Goal: Information Seeking & Learning: Learn about a topic

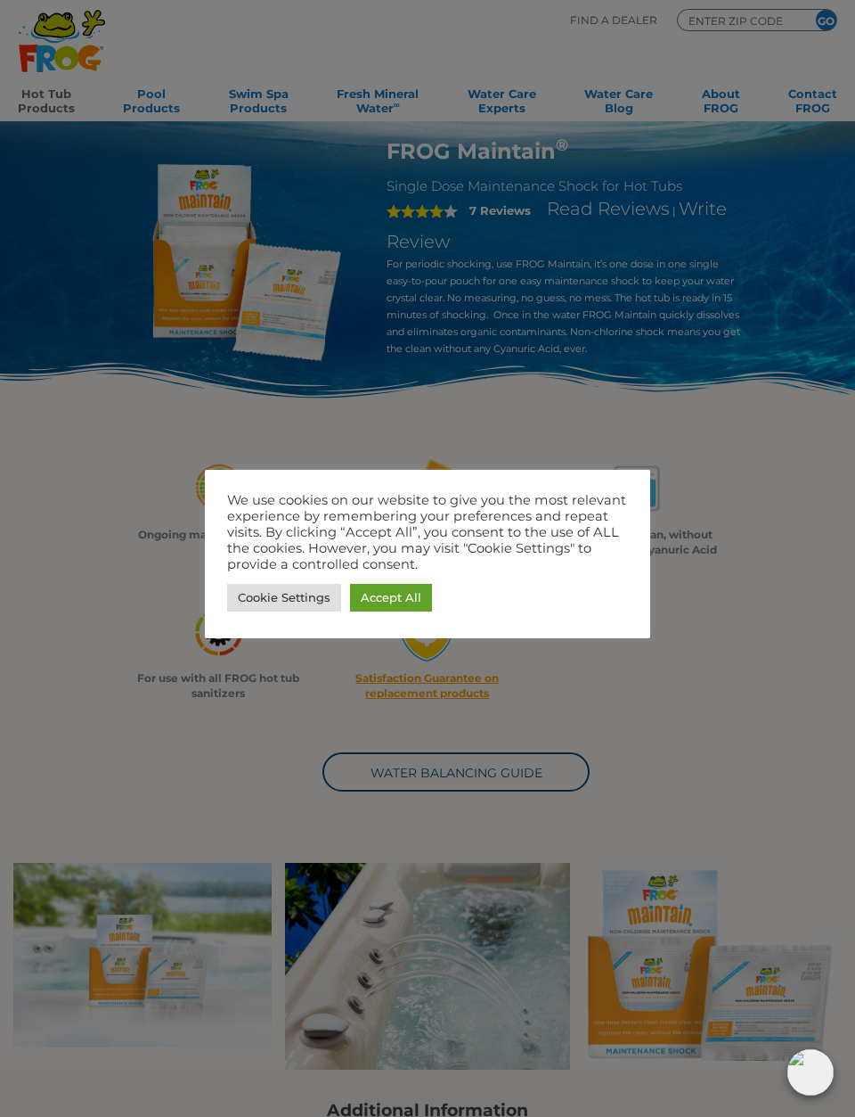
click at [308, 596] on link "Cookie Settings" at bounding box center [284, 598] width 114 height 28
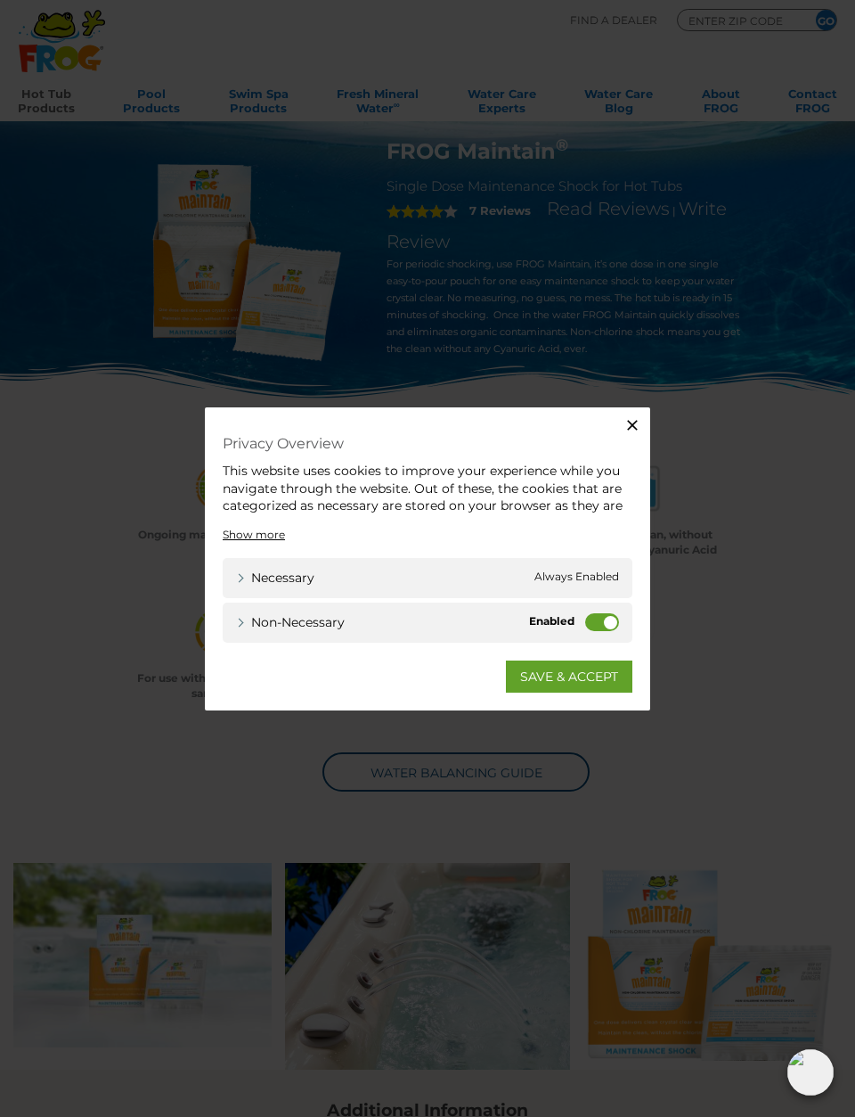
click at [610, 620] on label "Non-necessary" at bounding box center [602, 622] width 34 height 18
click at [0, 0] on input "Non-necessary" at bounding box center [0, 0] width 0 height 0
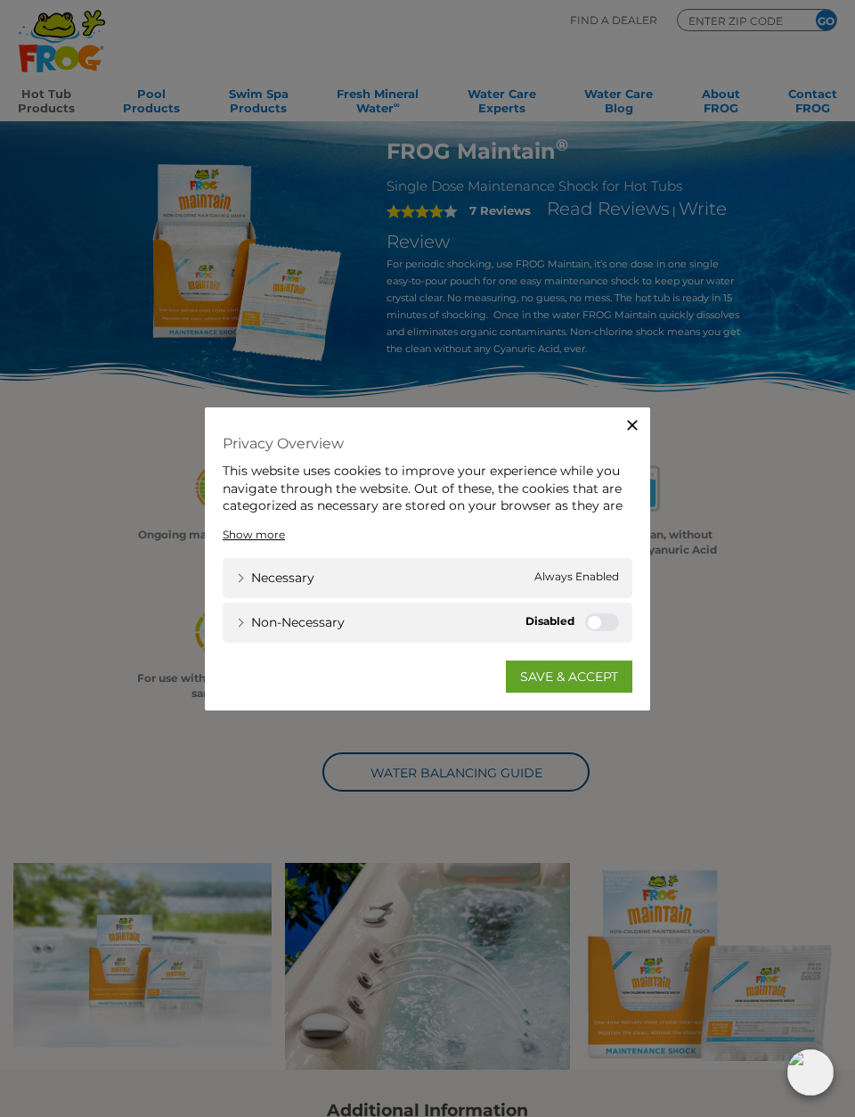
click at [591, 680] on link "SAVE & ACCEPT" at bounding box center [569, 676] width 127 height 32
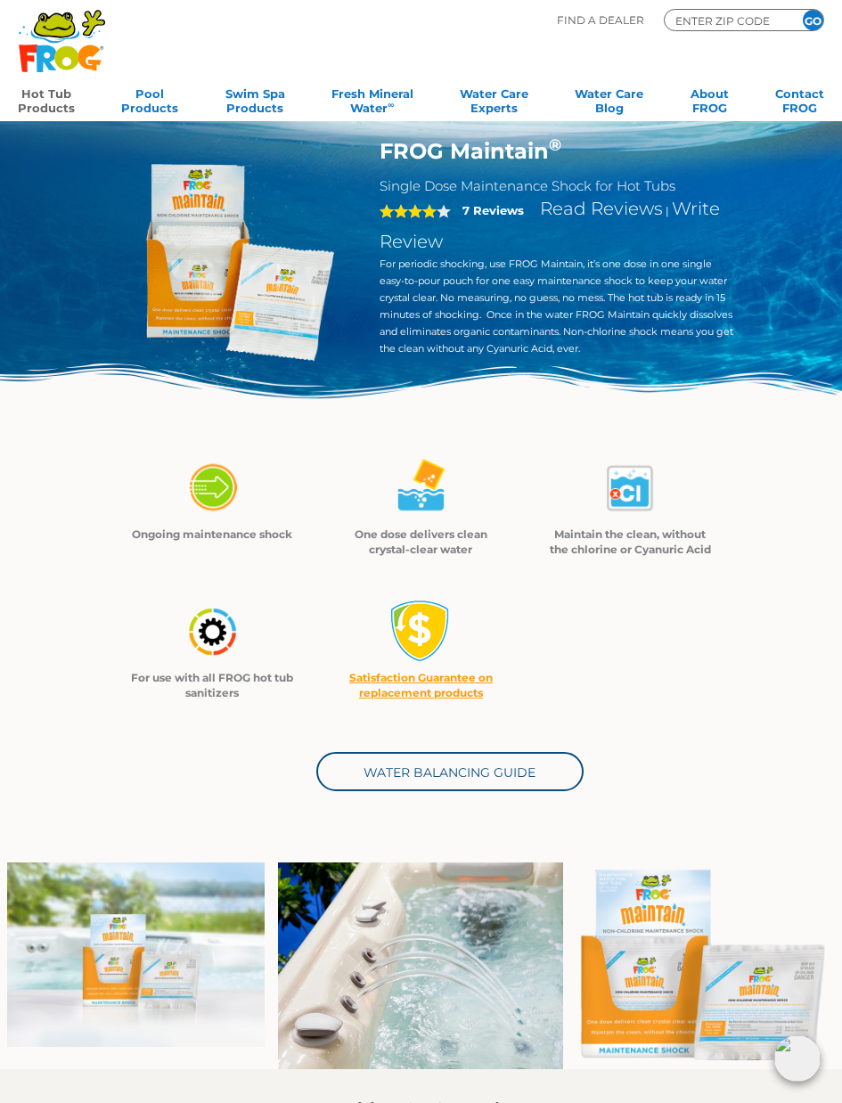
click at [498, 209] on strong "7 Reviews" at bounding box center [492, 210] width 61 height 14
click at [488, 217] on strong "7 Reviews" at bounding box center [492, 210] width 61 height 14
click at [568, 210] on link "Read Reviews" at bounding box center [601, 208] width 123 height 21
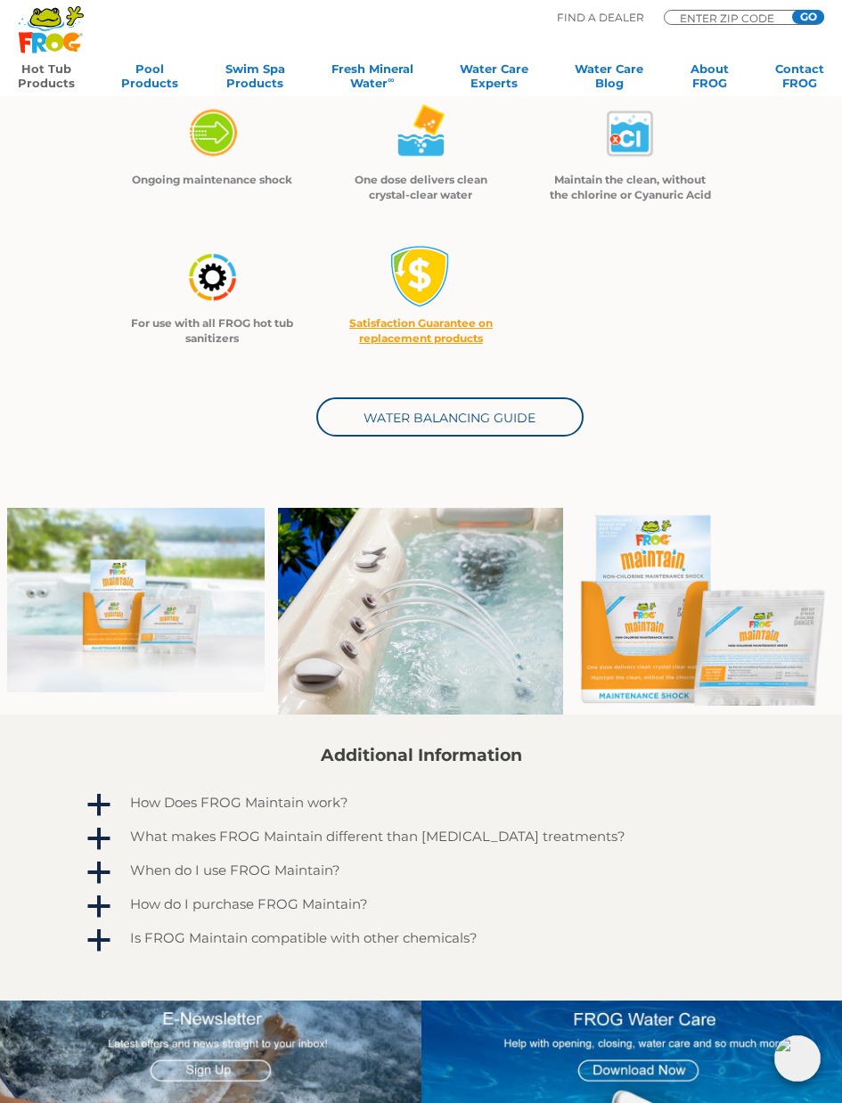
scroll to position [356, 0]
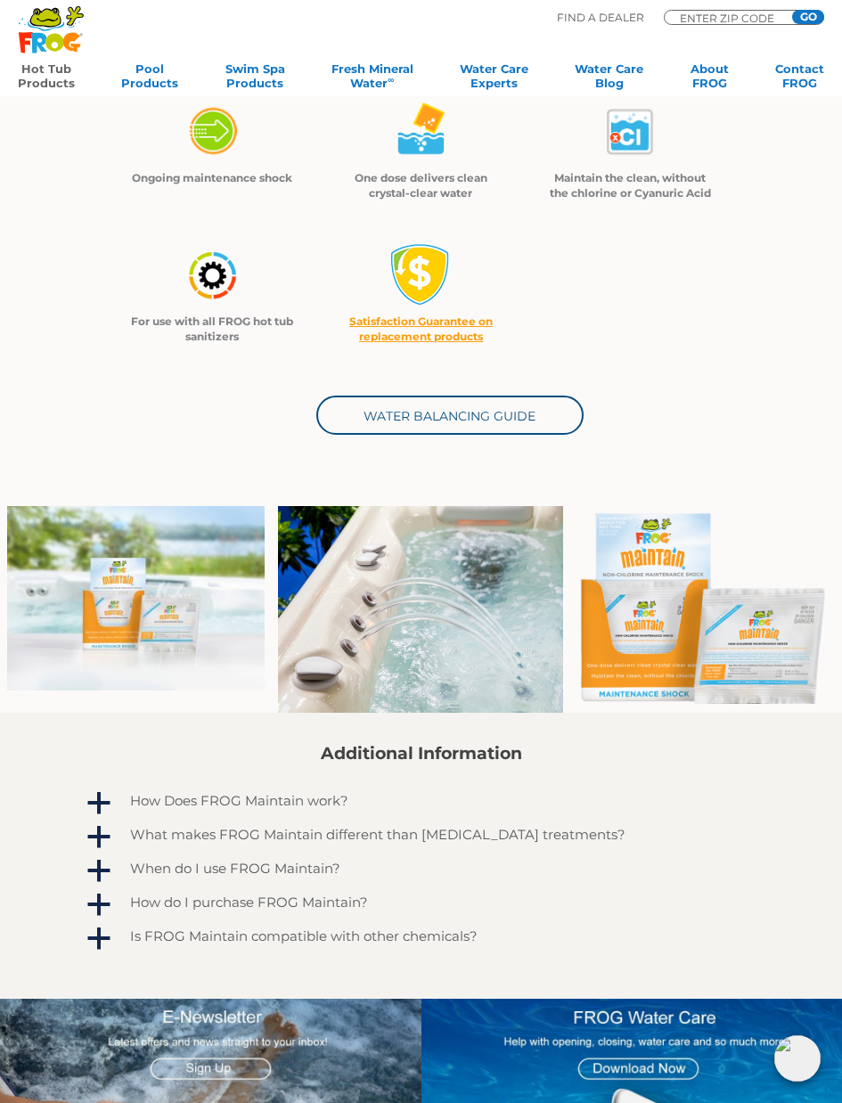
click at [732, 773] on div "Additional Information a How Does FROG Maintain work? FROG Maintain is a non-ch…" at bounding box center [421, 849] width 675 height 210
click at [243, 833] on h4 "What makes FROG Maintain different than [MEDICAL_DATA] treatments?" at bounding box center [377, 834] width 495 height 15
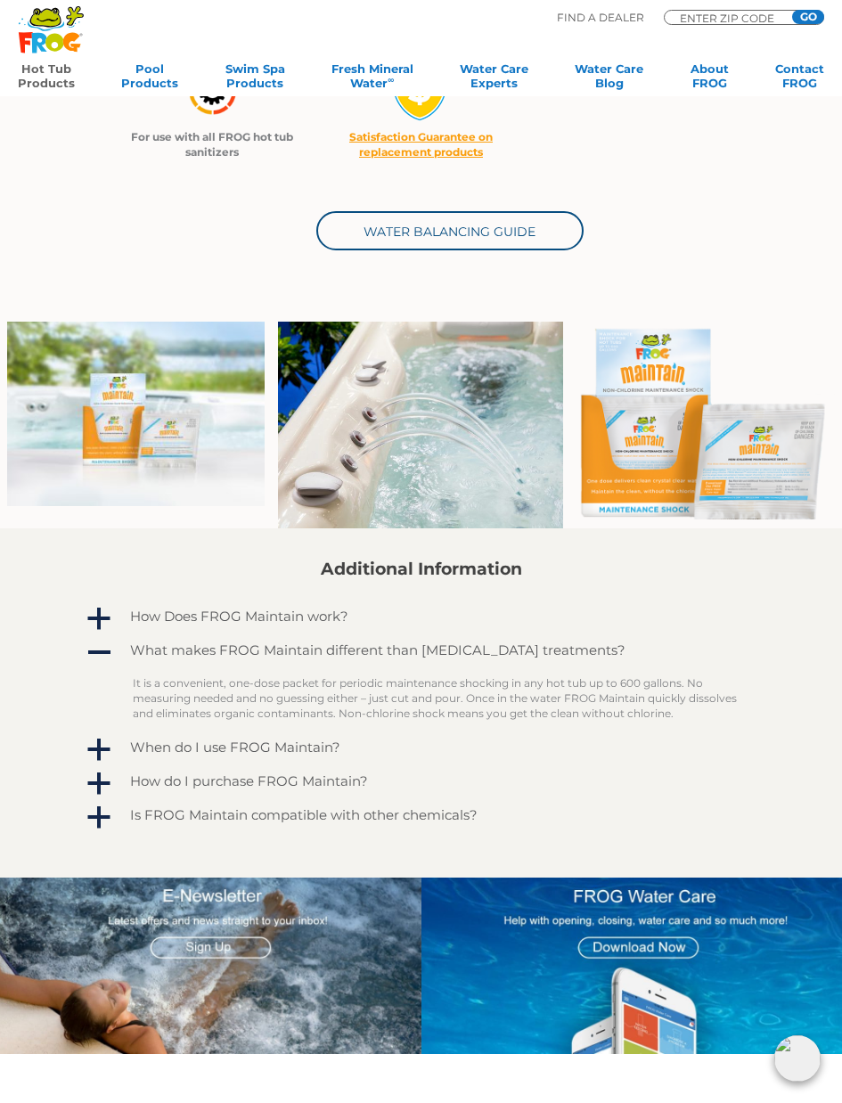
scroll to position [580, 0]
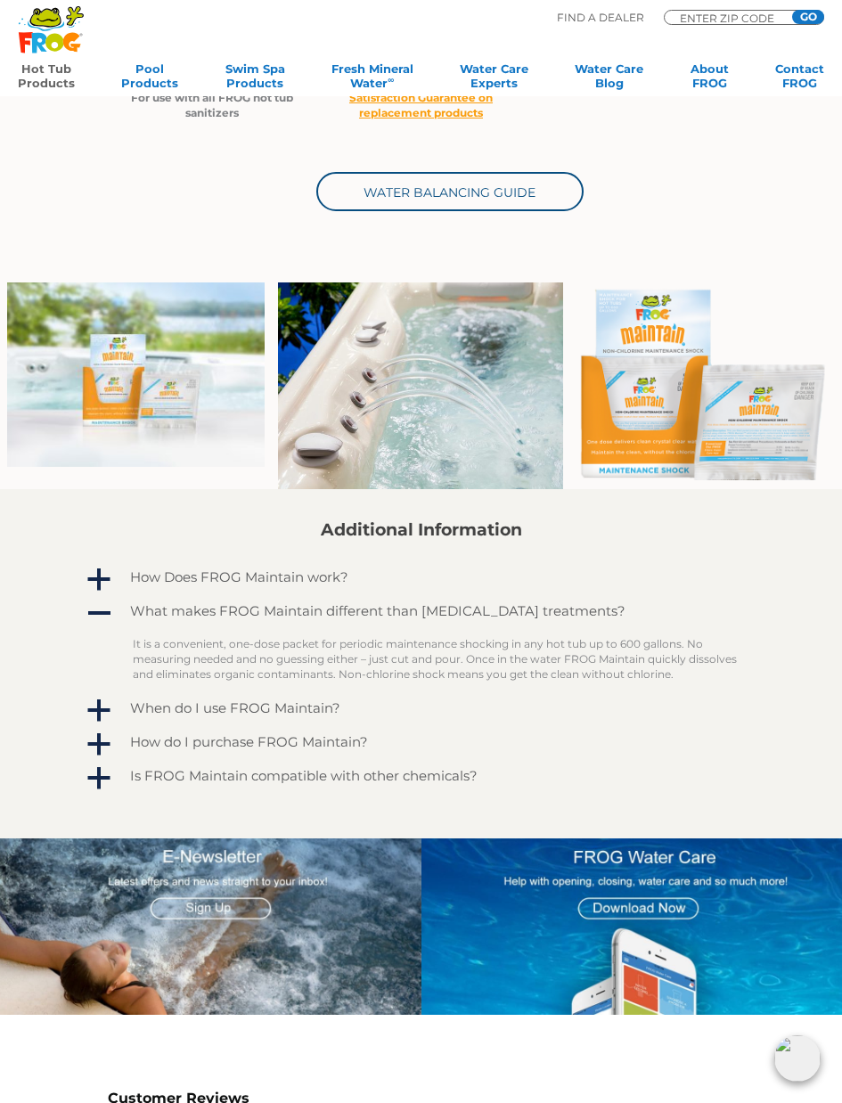
click at [427, 778] on h4 "Is FROG Maintain compatible with other chemicals?" at bounding box center [304, 775] width 348 height 15
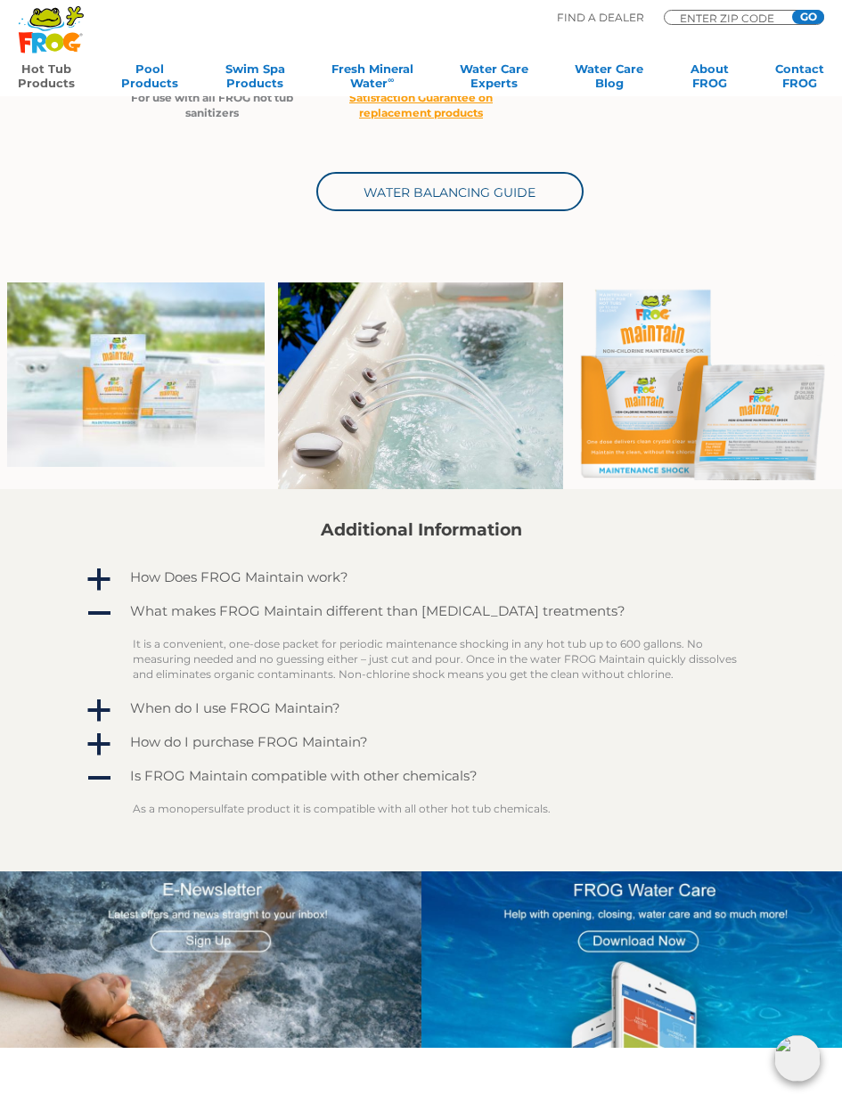
click at [319, 738] on h4 "How do I purchase FROG Maintain?" at bounding box center [249, 741] width 238 height 15
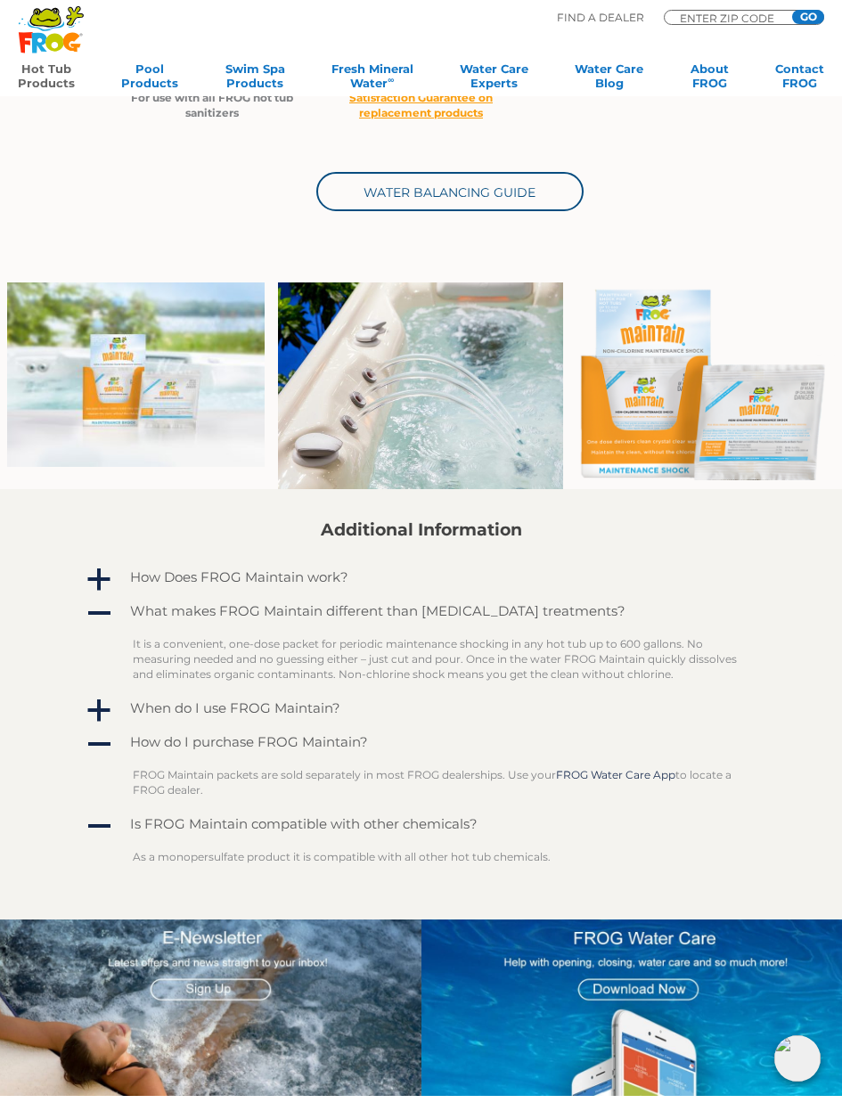
click at [291, 703] on h4 "When do I use FROG Maintain?" at bounding box center [235, 707] width 210 height 15
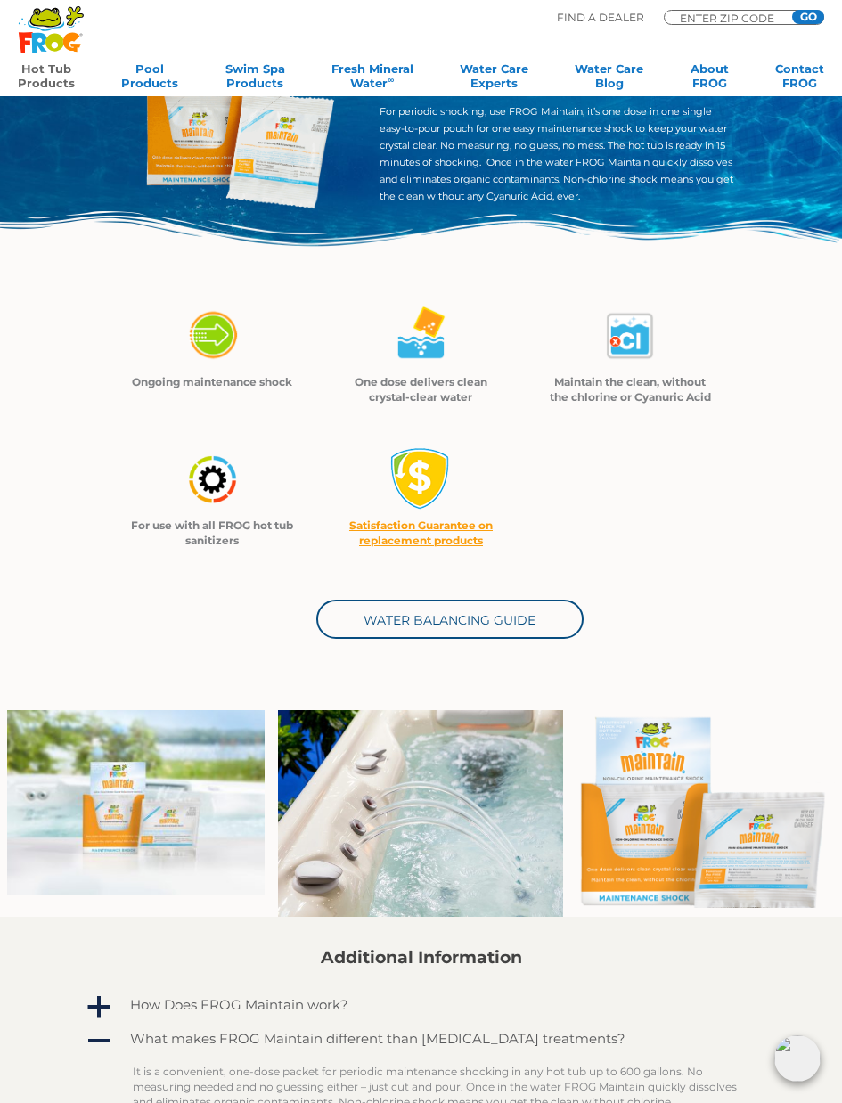
scroll to position [0, 0]
